Goal: Task Accomplishment & Management: Complete application form

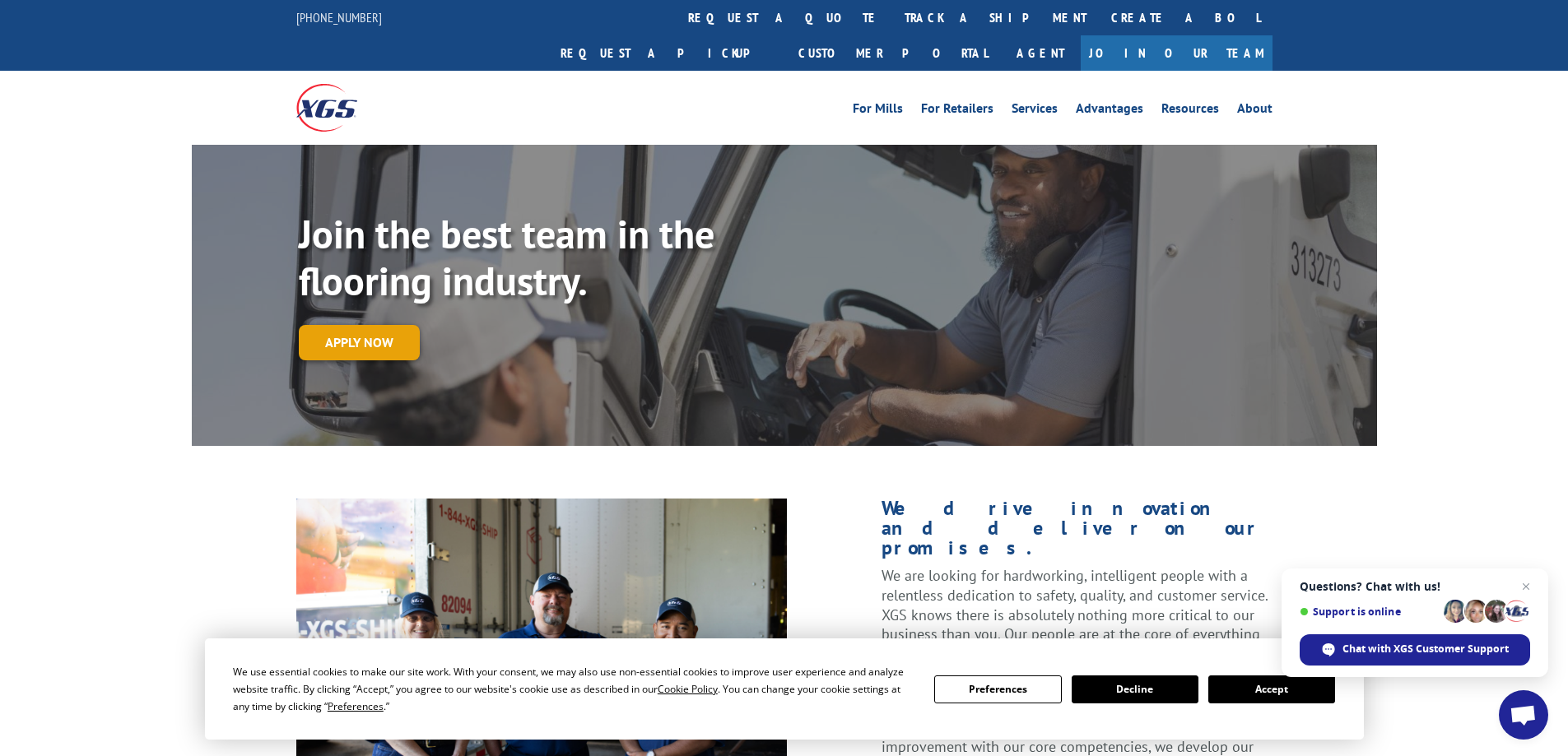
click at [360, 325] on link "Apply now" at bounding box center [359, 342] width 121 height 35
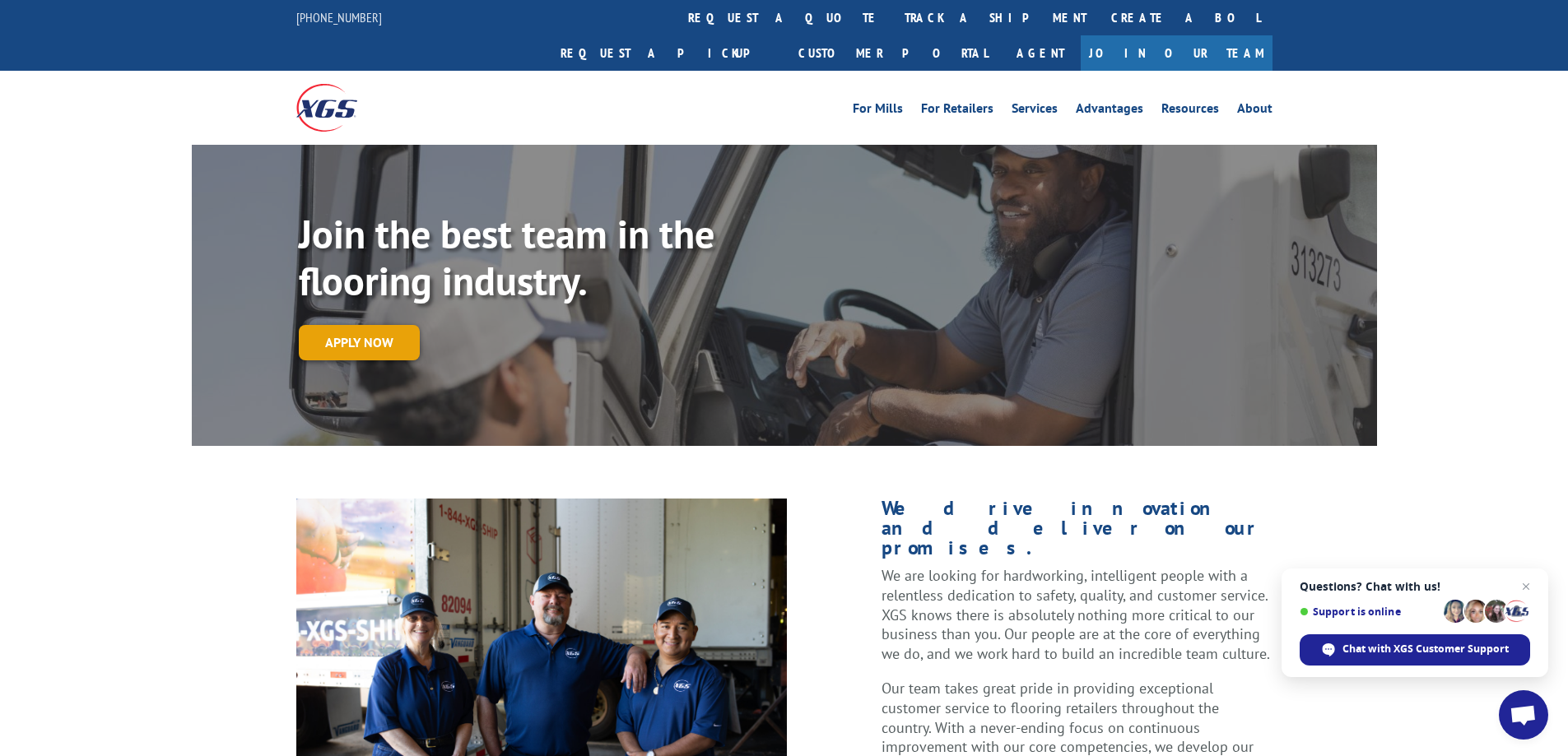
click at [402, 325] on link "Apply now" at bounding box center [359, 342] width 121 height 35
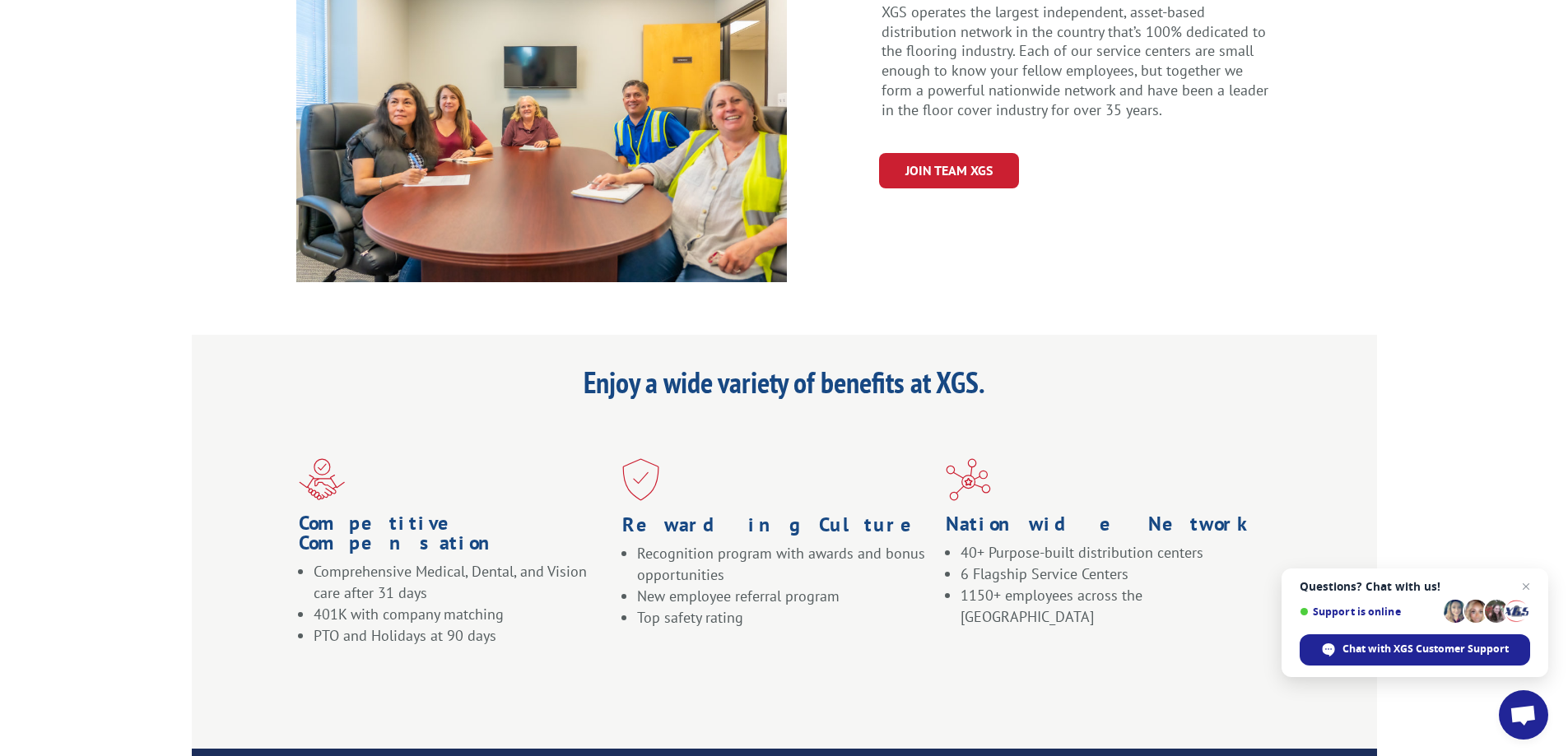
scroll to position [905, 0]
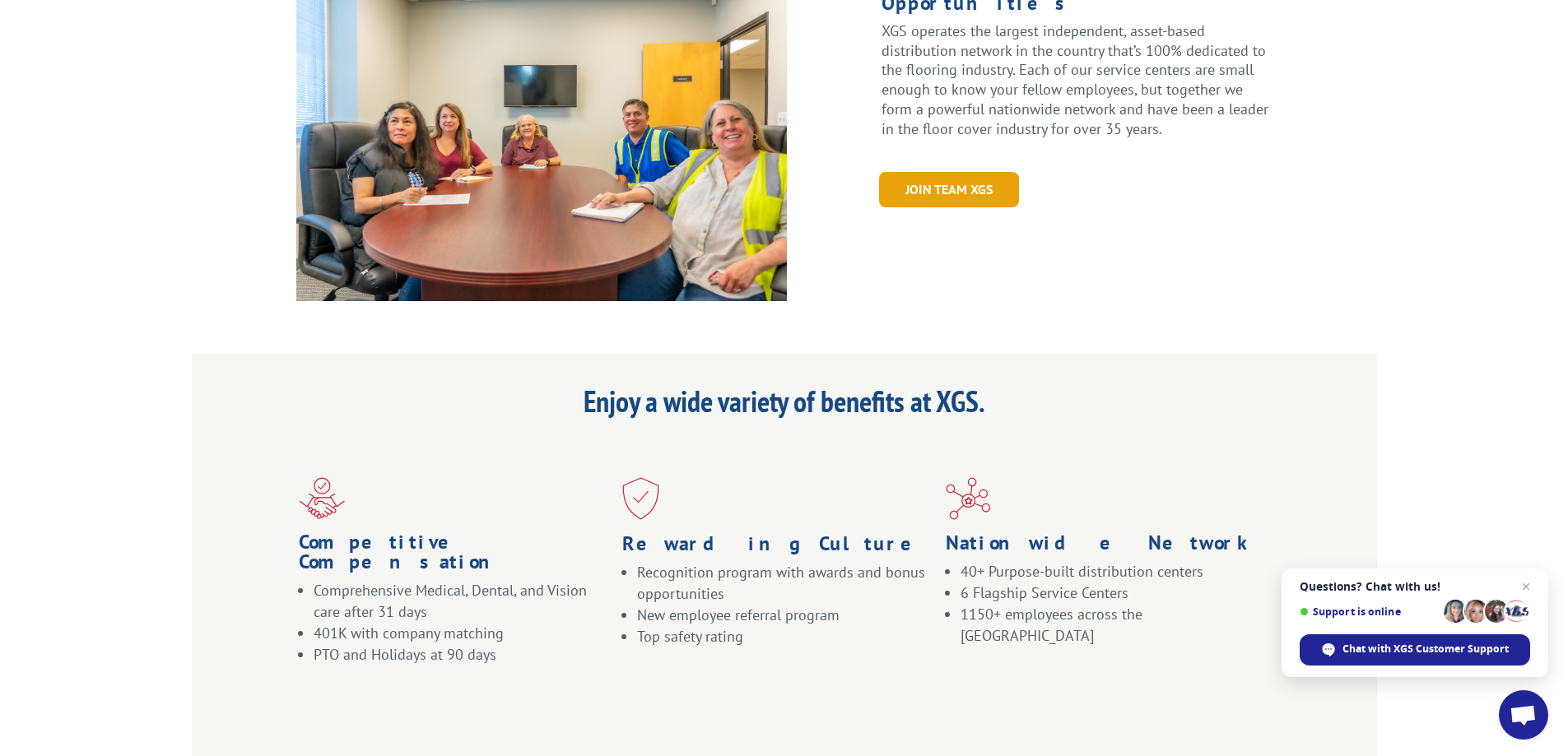
click at [965, 172] on link "Join Team XGS" at bounding box center [948, 189] width 140 height 35
